Goal: Task Accomplishment & Management: Manage account settings

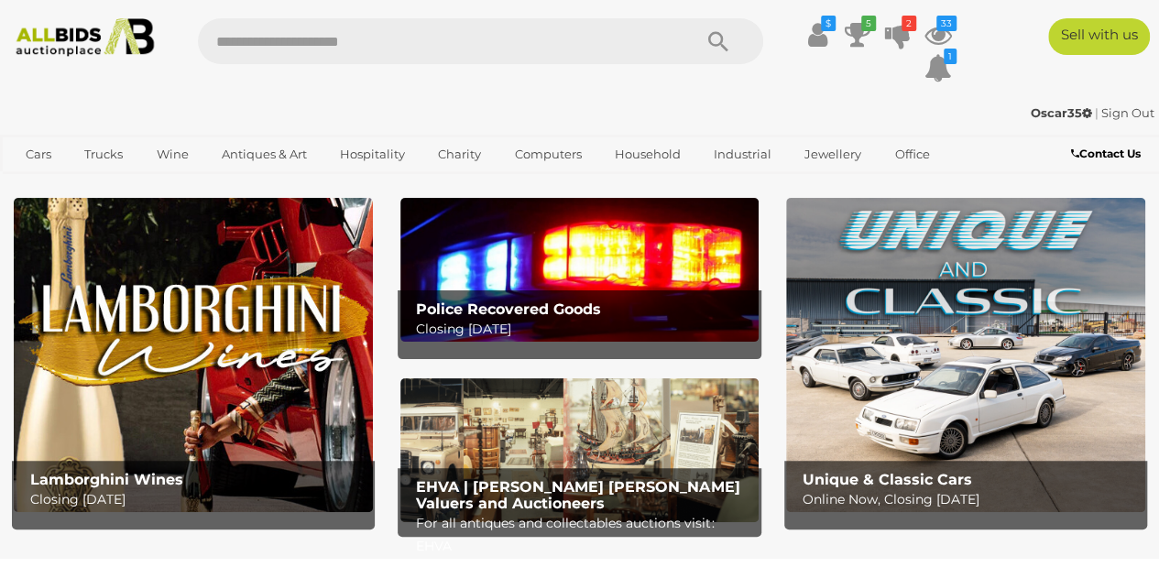
drag, startPoint x: 1001, startPoint y: 0, endPoint x: 1109, endPoint y: 82, distance: 135.5
click at [1109, 82] on div "$ 5 $3.00" at bounding box center [579, 55] width 1187 height 75
click at [903, 30] on icon "2" at bounding box center [909, 24] width 15 height 16
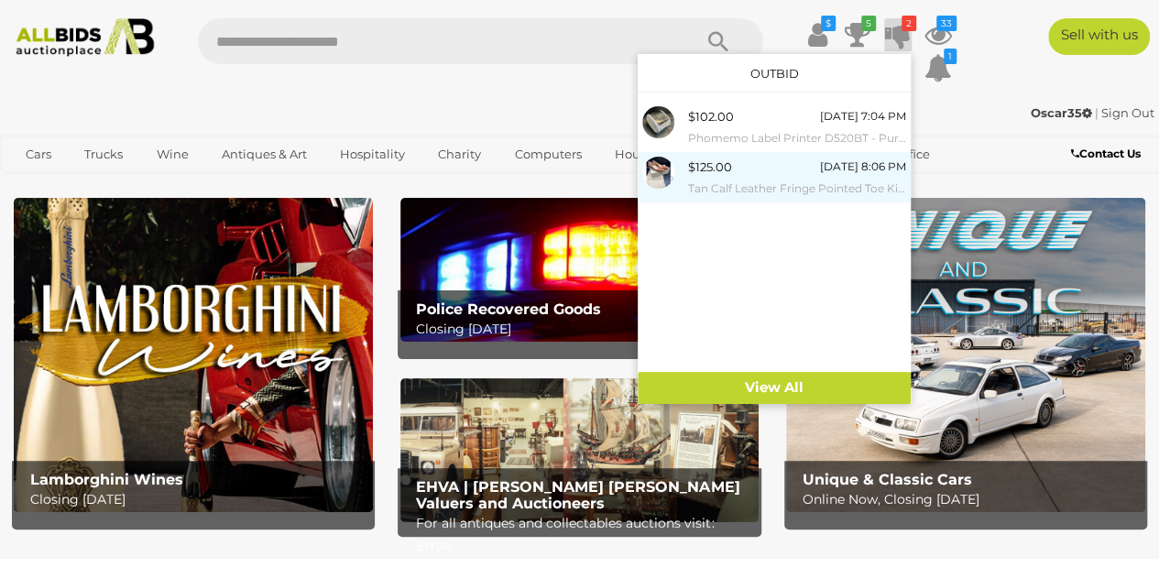
click at [779, 174] on div "$125.00 Tomorrow 8:06 PM Tan Calf Leather Fringe Pointed Toe Kitten Heels Size …" at bounding box center [797, 177] width 218 height 41
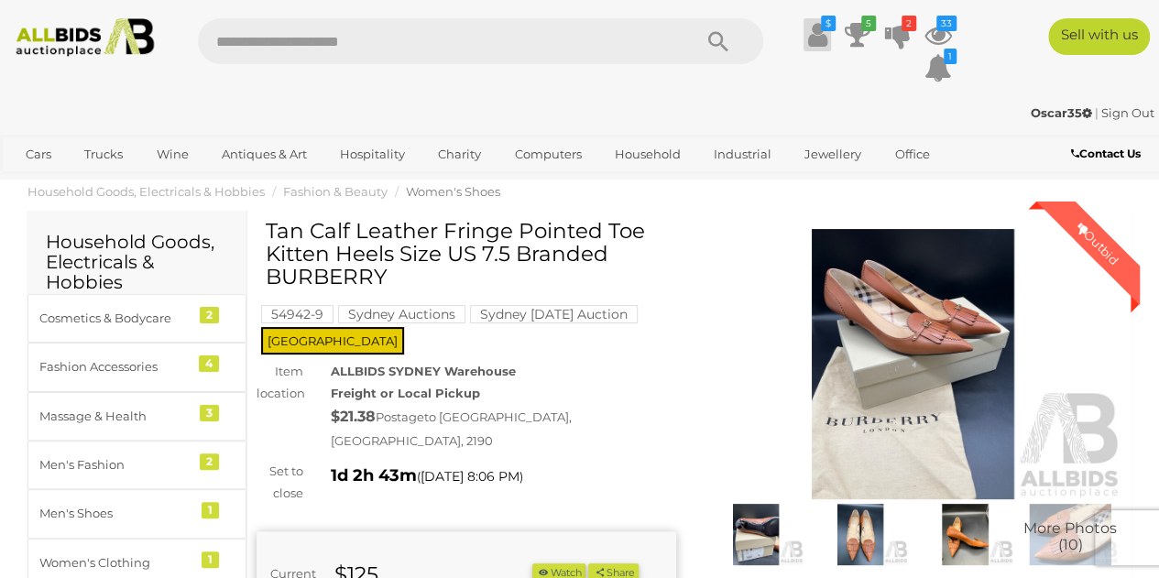
click at [830, 24] on icon "$" at bounding box center [828, 24] width 15 height 16
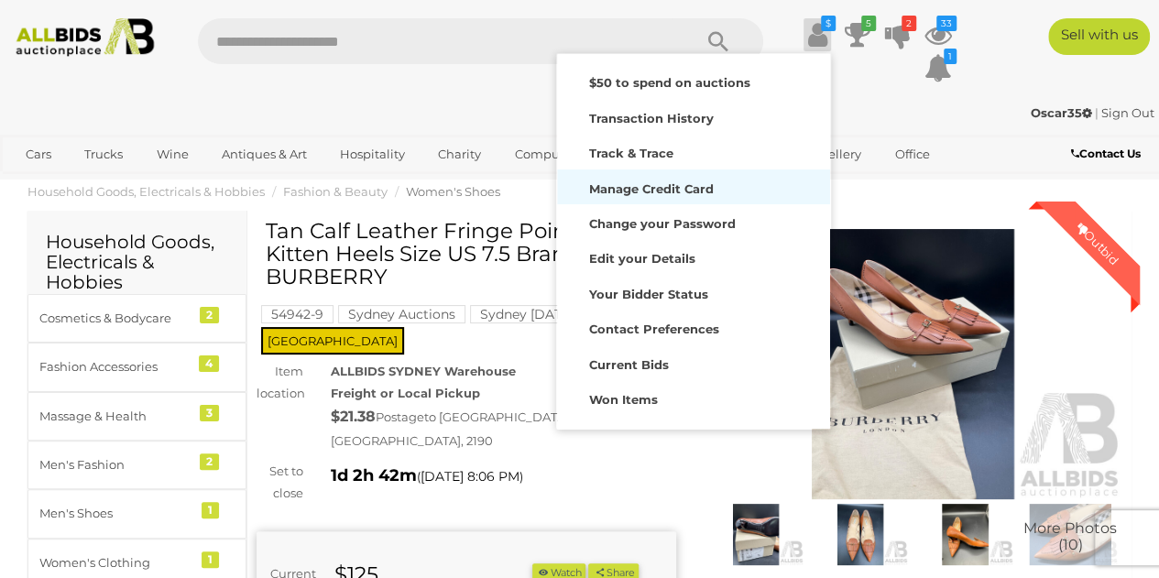
click at [614, 190] on strong "Manage Credit Card" at bounding box center [651, 188] width 125 height 15
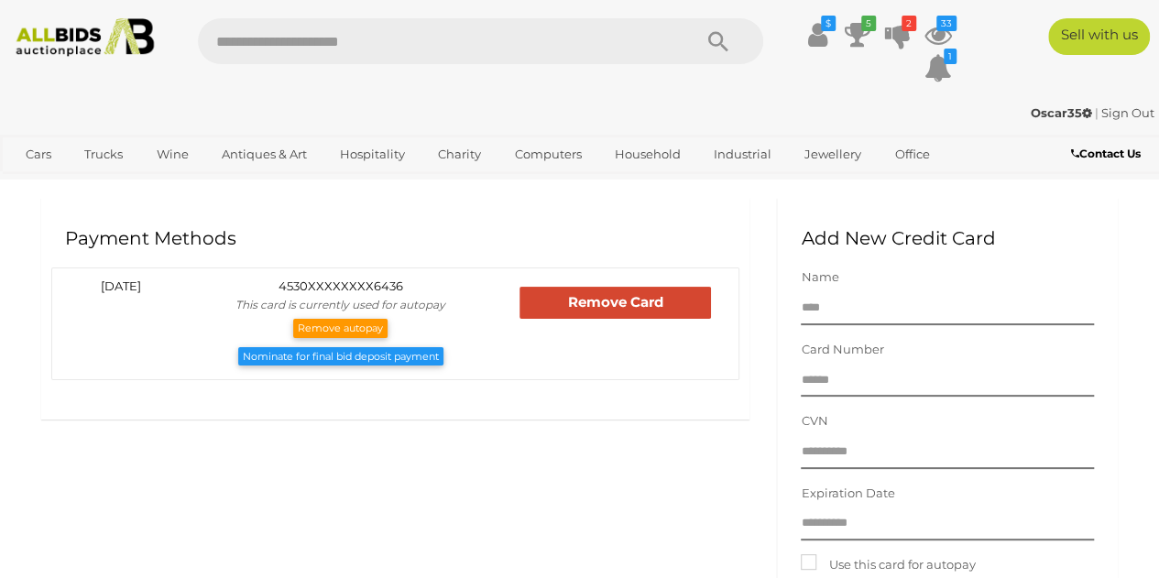
click at [318, 359] on link "Nominate for final bid deposit payment" at bounding box center [340, 356] width 205 height 19
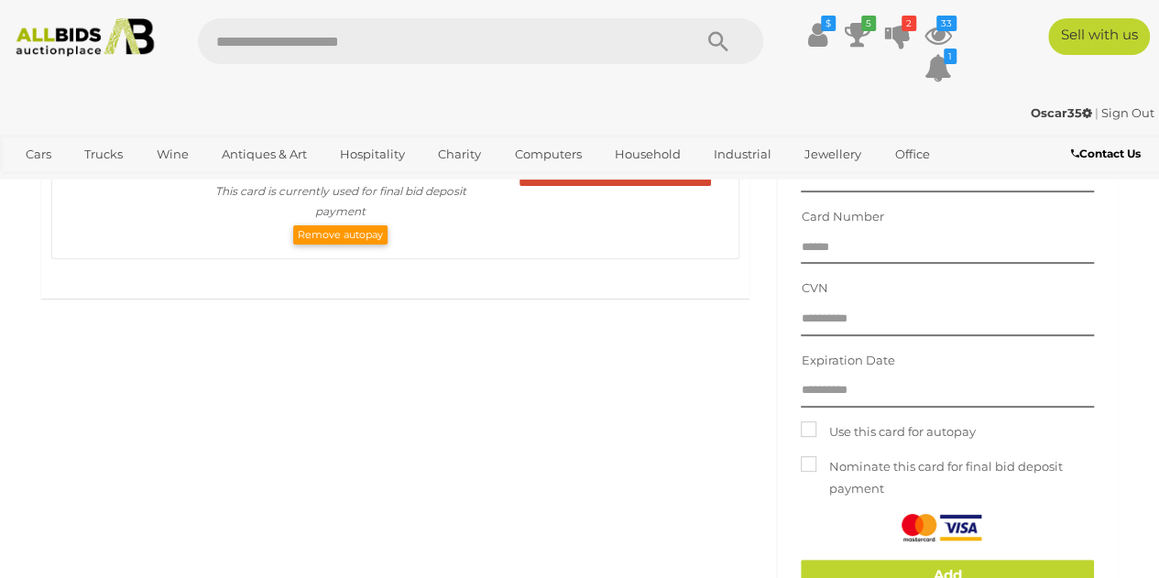
scroll to position [92, 0]
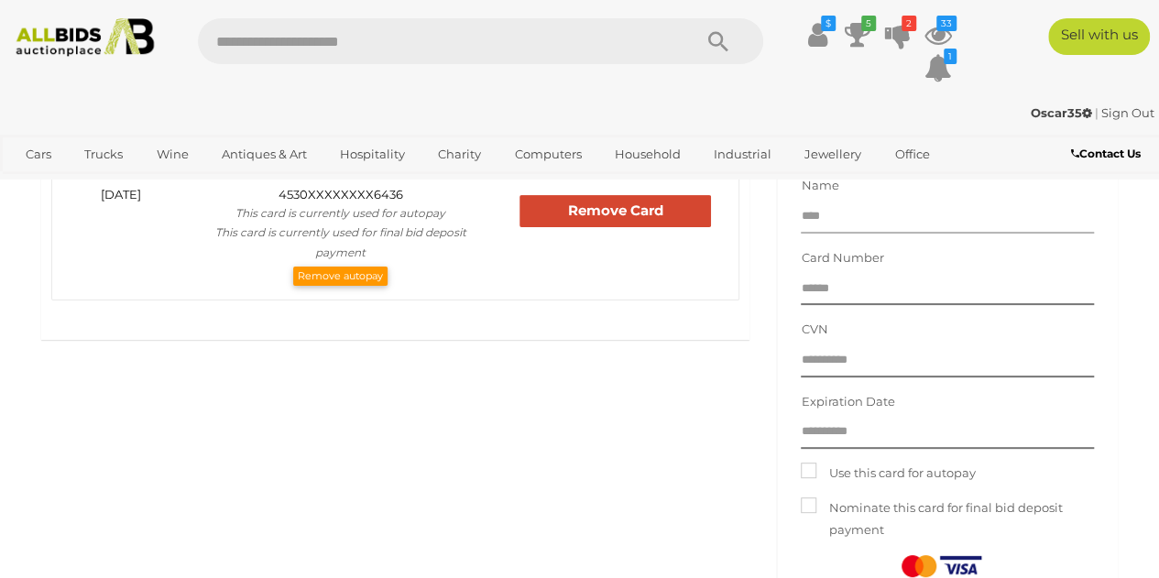
click at [819, 219] on input "Name" at bounding box center [947, 218] width 293 height 32
click at [822, 227] on input "Name" at bounding box center [947, 218] width 293 height 32
type input "**********"
type input "*****"
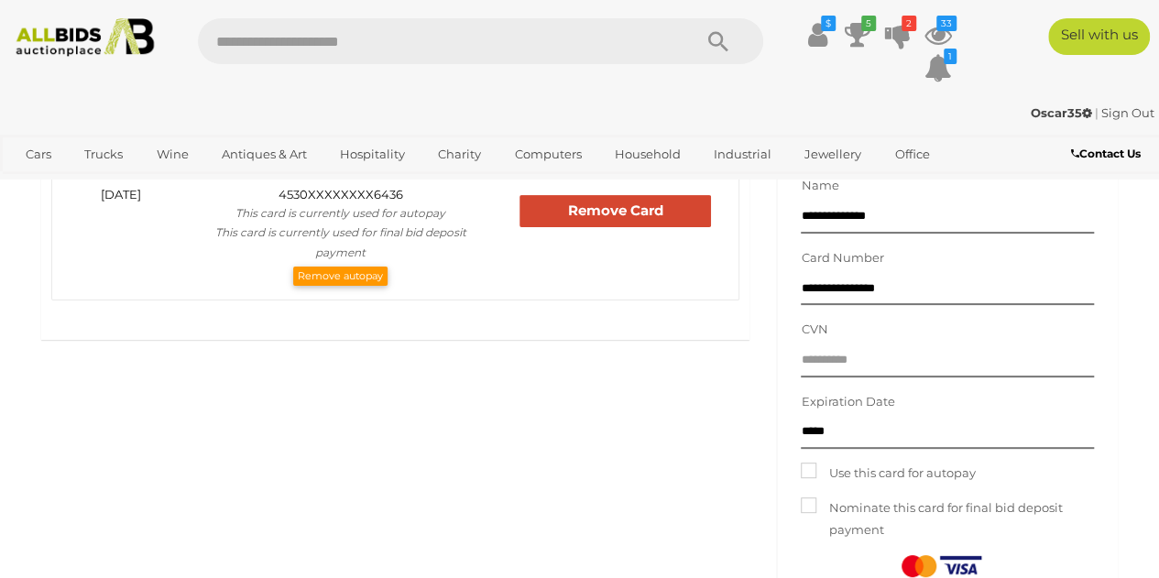
click at [853, 344] on div "CVN" at bounding box center [947, 348] width 293 height 58
click at [858, 346] on input "text" at bounding box center [947, 362] width 293 height 32
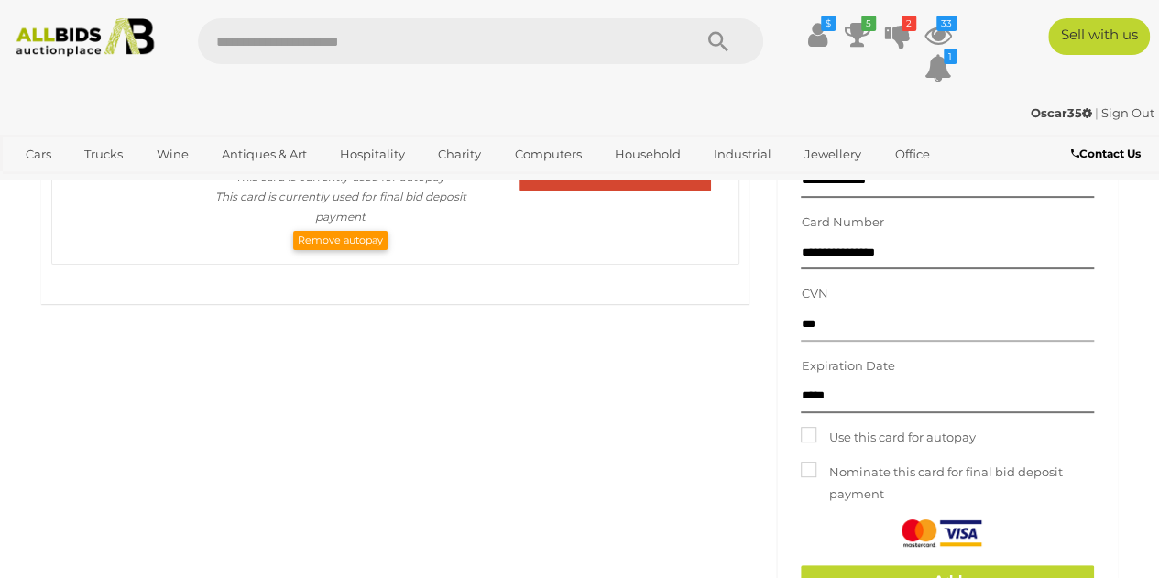
scroll to position [183, 0]
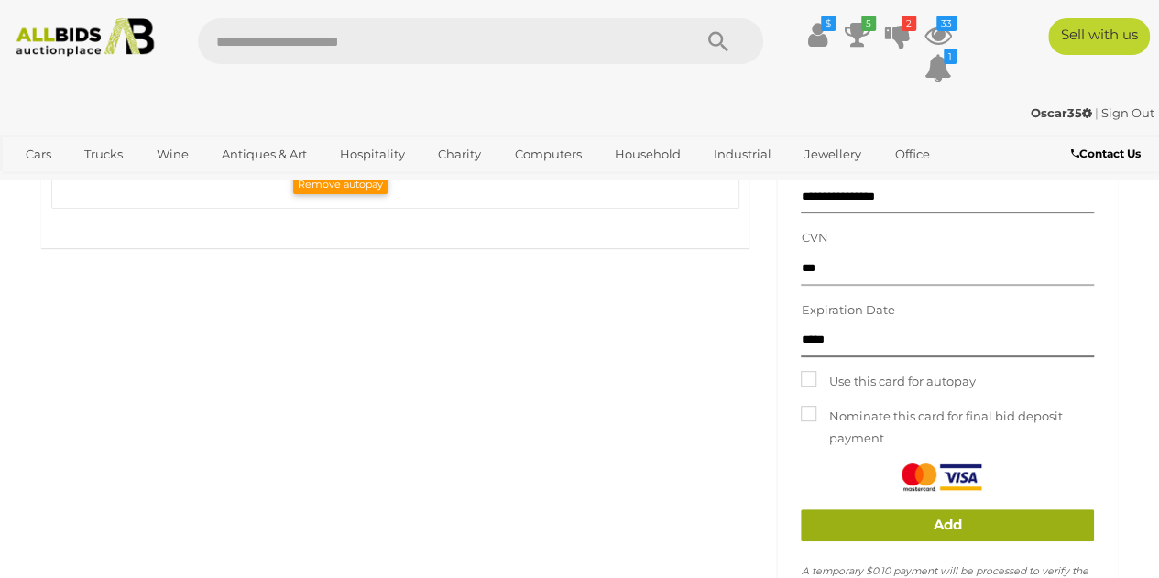
type input "***"
click at [907, 529] on link "Add" at bounding box center [947, 526] width 293 height 32
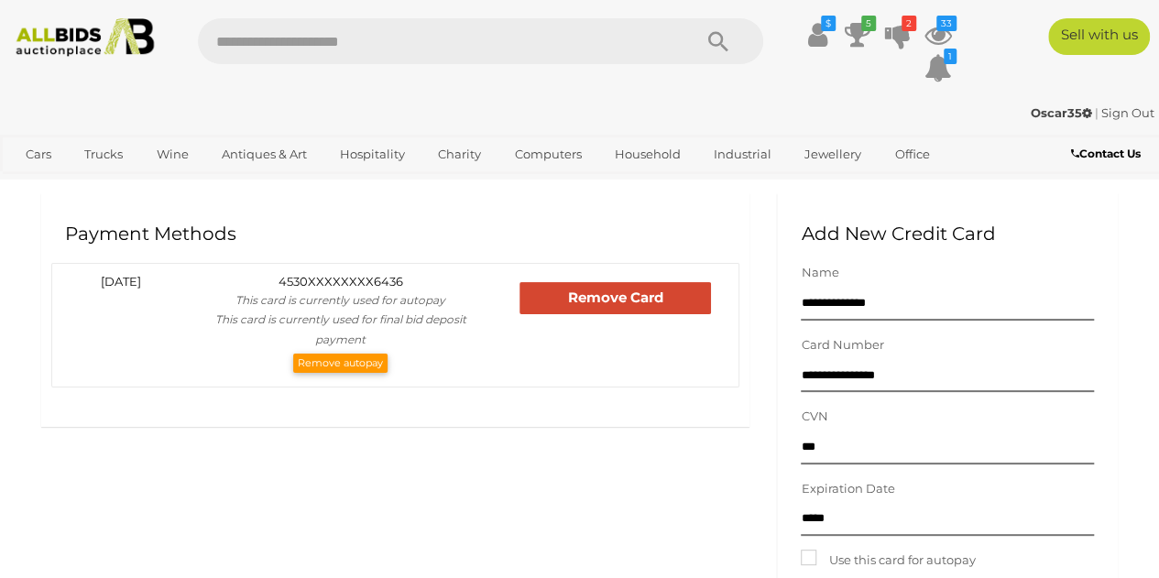
scroll to position [0, 0]
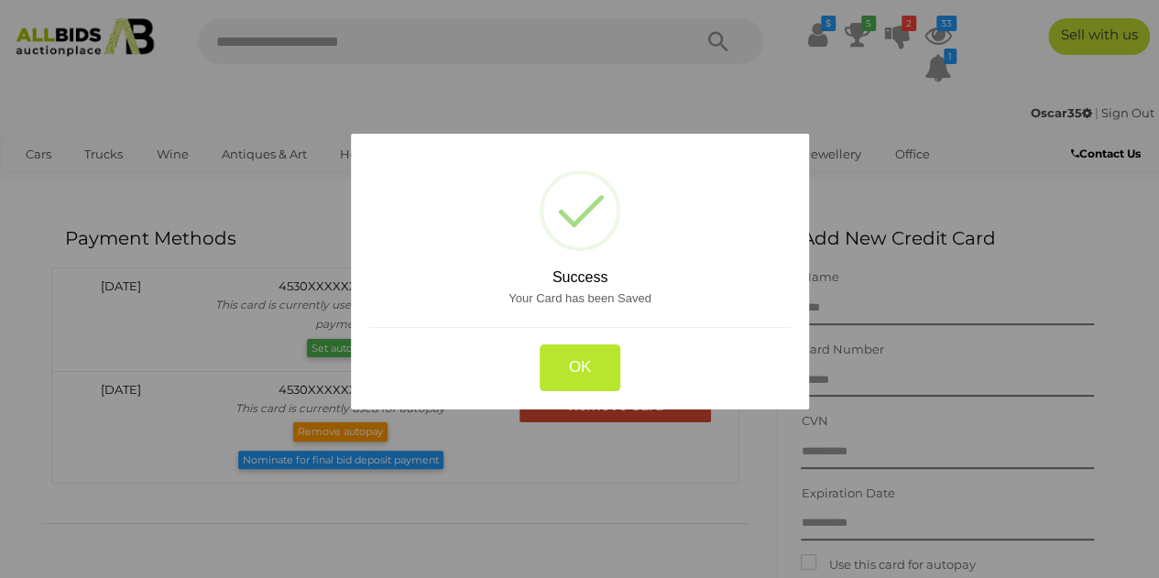
click at [580, 354] on button "OK" at bounding box center [580, 367] width 82 height 47
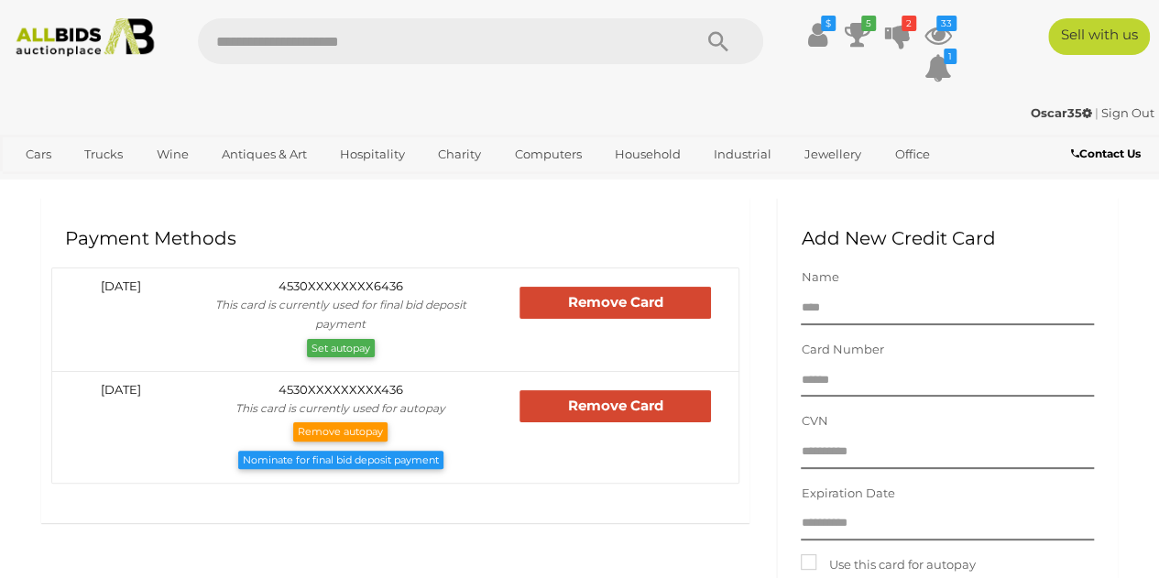
click at [345, 346] on link "Set autopay" at bounding box center [341, 348] width 68 height 19
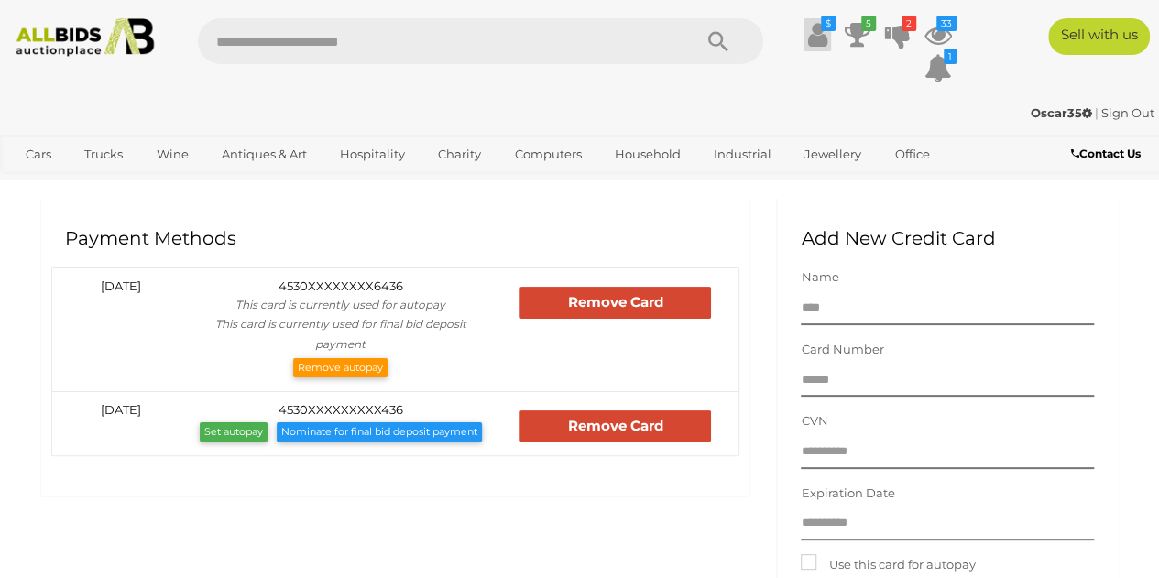
click at [826, 28] on icon "$" at bounding box center [828, 24] width 15 height 16
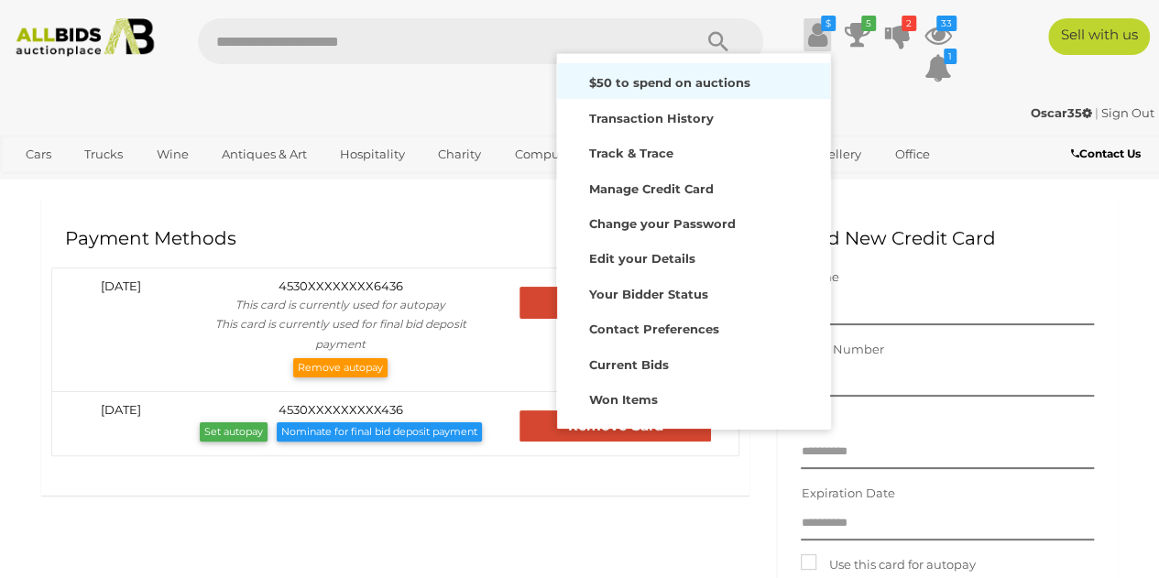
click at [762, 88] on div "$50 to spend on auctions" at bounding box center [694, 81] width 264 height 26
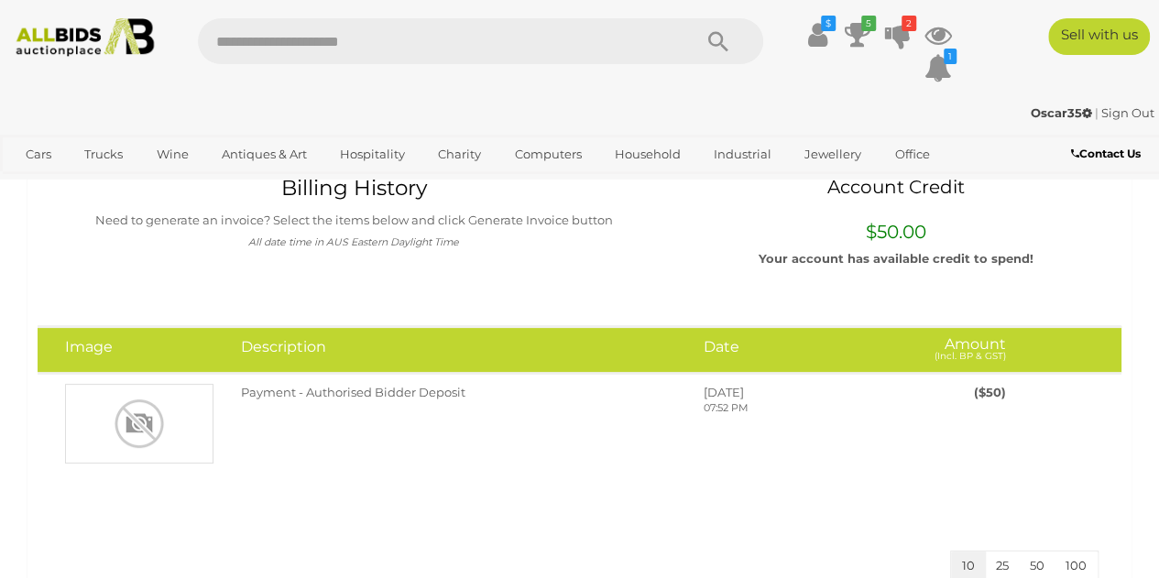
scroll to position [92, 0]
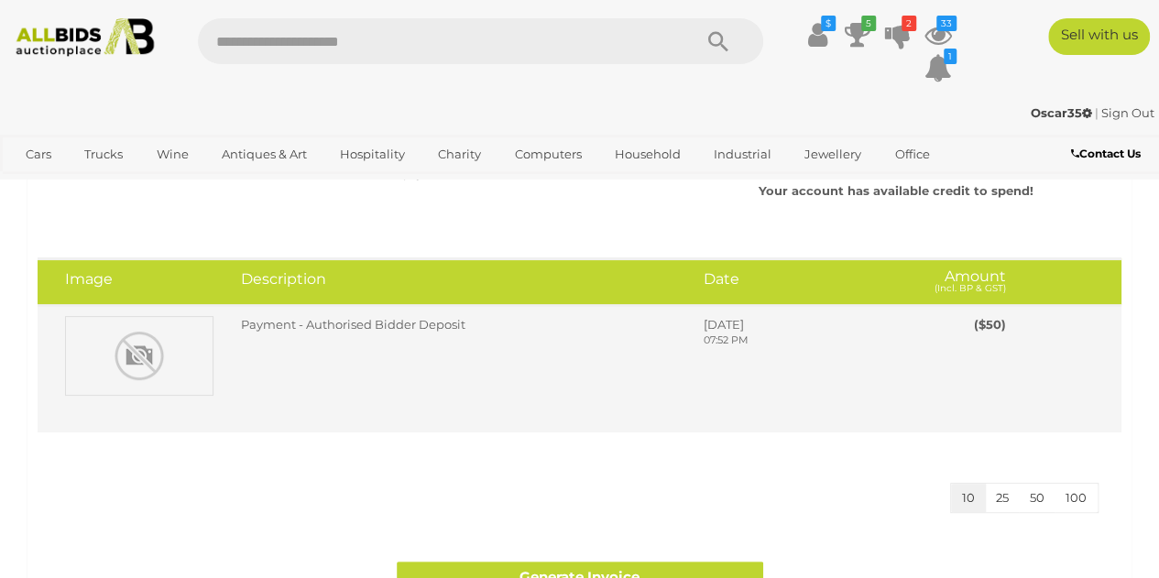
click at [458, 351] on div "Payment - Authorised Bidder Deposit Monday, September 15, 2025 07:52 PM" at bounding box center [623, 340] width 793 height 49
click at [304, 334] on div "Payment - Authorised Bidder Deposit" at bounding box center [458, 329] width 462 height 27
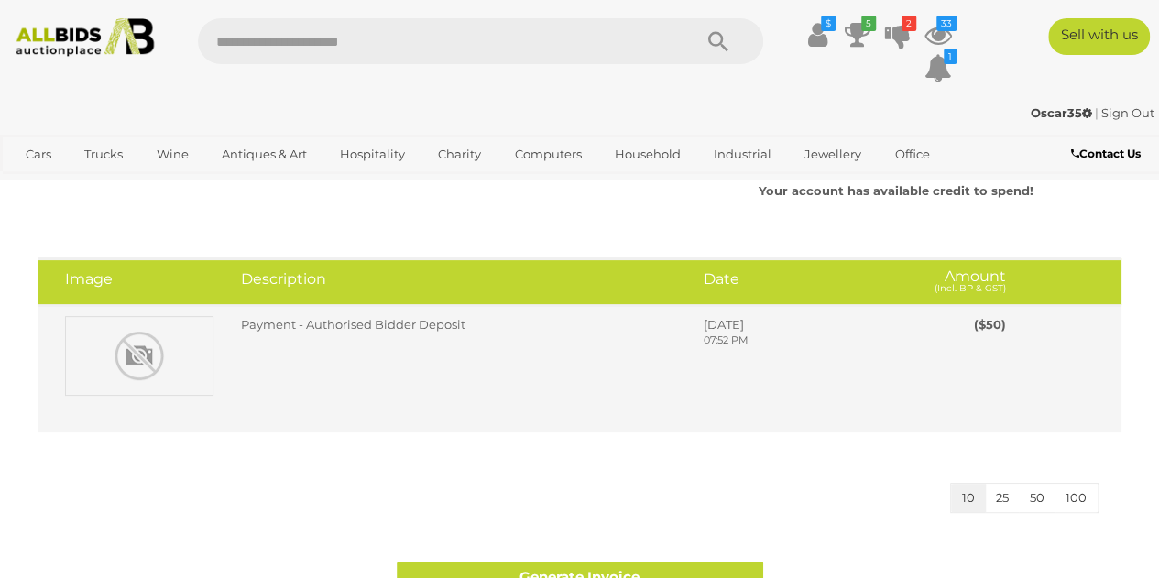
click at [304, 334] on div "Payment - Authorised Bidder Deposit" at bounding box center [458, 329] width 462 height 27
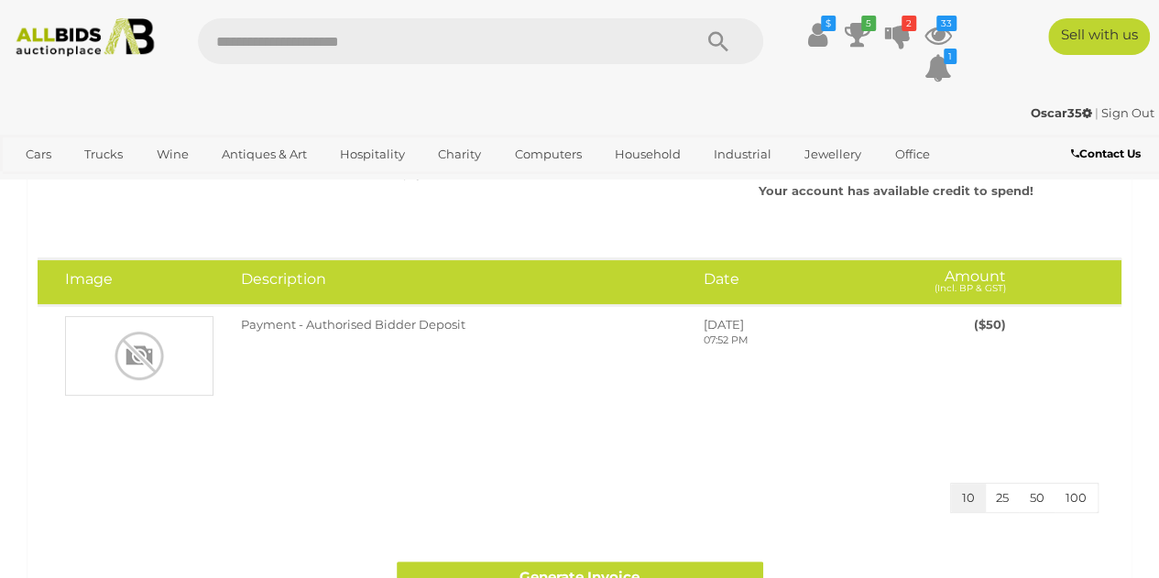
click at [1155, 204] on section "Billing History Need to generate an invoice? Select the items below and click G…" at bounding box center [579, 560] width 1159 height 950
click at [898, 43] on icon at bounding box center [898, 34] width 26 height 33
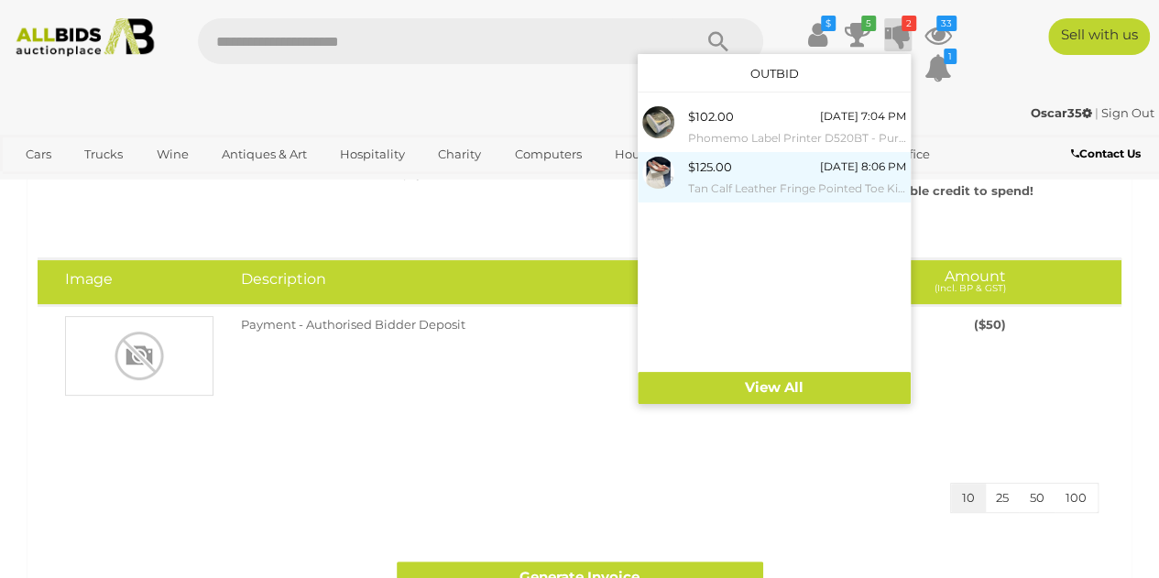
click at [774, 175] on div "$125.00 Tomorrow 8:06 PM Tan Calf Leather Fringe Pointed Toe Kitten Heels Size …" at bounding box center [797, 177] width 218 height 41
